Goal: Task Accomplishment & Management: Manage account settings

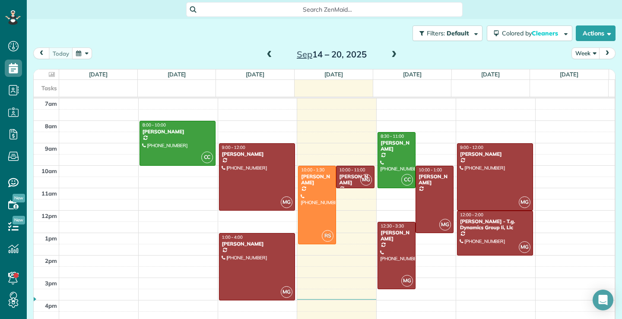
scroll to position [4, 4]
click at [244, 259] on div at bounding box center [256, 267] width 75 height 66
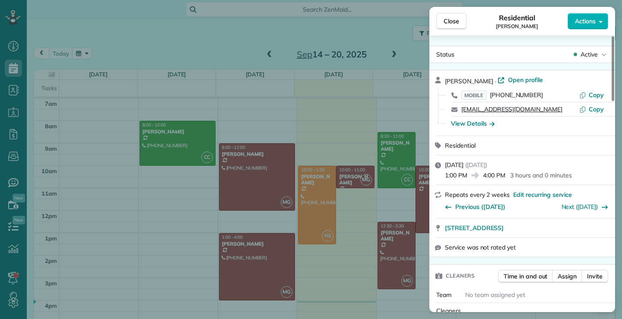
drag, startPoint x: 532, startPoint y: 110, endPoint x: 462, endPoint y: 111, distance: 69.5
click at [462, 111] on div "[EMAIL_ADDRESS][DOMAIN_NAME]" at bounding box center [520, 109] width 118 height 9
click at [451, 22] on span "Close" at bounding box center [451, 21] width 16 height 9
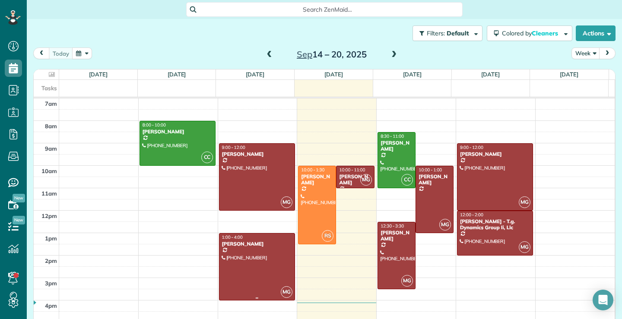
click at [272, 267] on div at bounding box center [256, 267] width 75 height 66
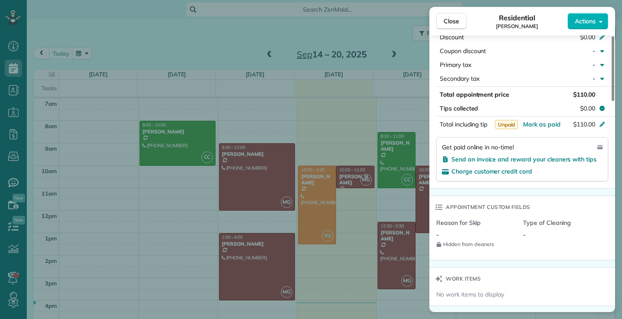
scroll to position [432, 0]
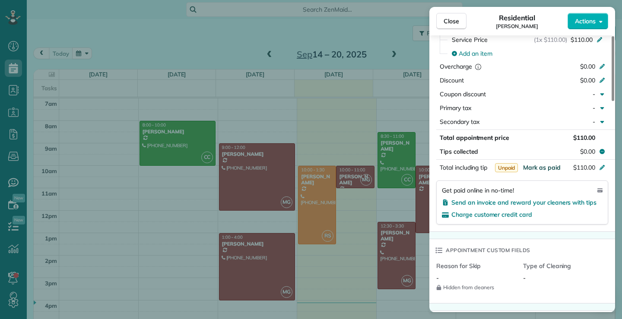
click at [553, 166] on span "Mark as paid" at bounding box center [542, 168] width 38 height 8
click at [447, 22] on span "Close" at bounding box center [451, 21] width 16 height 9
